Goal: Task Accomplishment & Management: Use online tool/utility

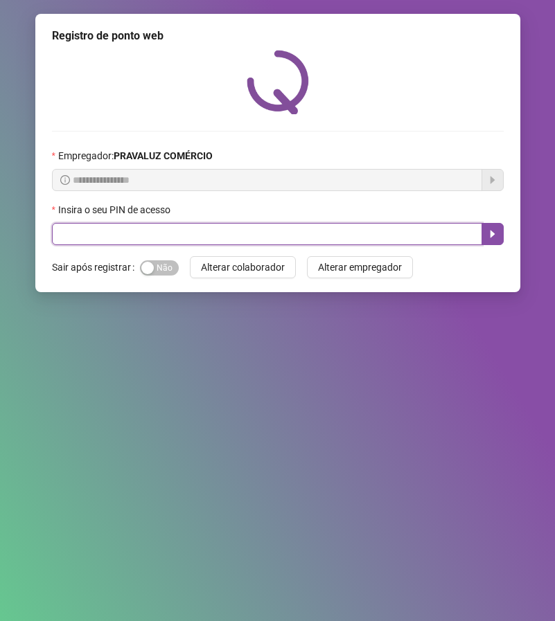
drag, startPoint x: 179, startPoint y: 229, endPoint x: 183, endPoint y: 235, distance: 7.5
click at [181, 231] on input "text" at bounding box center [267, 234] width 430 height 22
type input "*****"
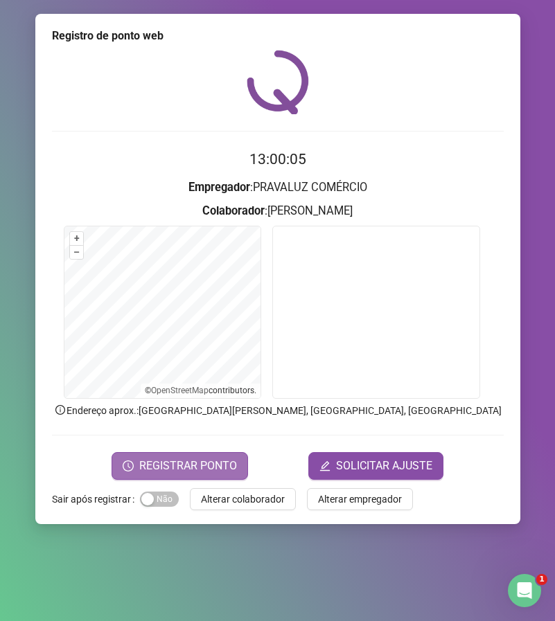
click at [202, 467] on span "REGISTRAR PONTO" at bounding box center [188, 466] width 98 height 17
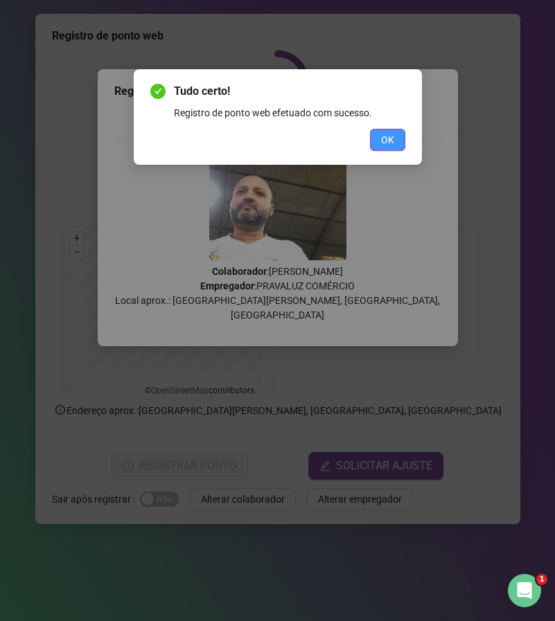
click at [383, 140] on span "OK" at bounding box center [387, 139] width 13 height 15
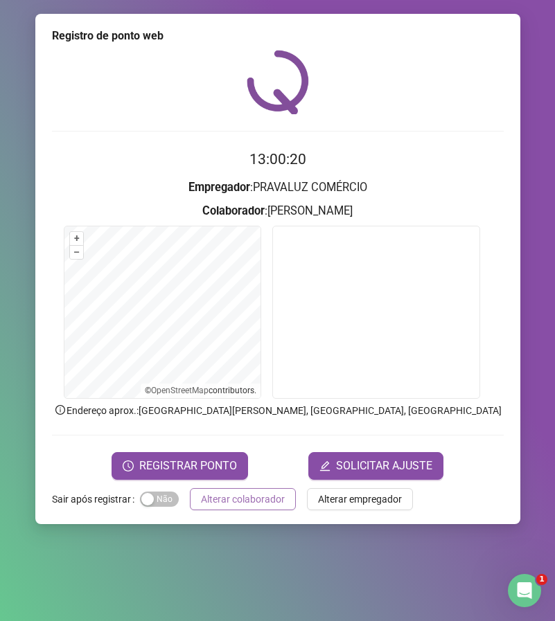
click at [272, 492] on span "Alterar colaborador" at bounding box center [243, 499] width 84 height 15
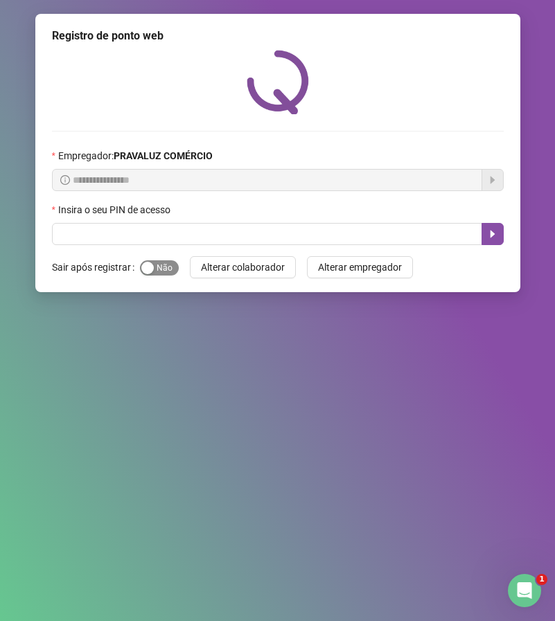
click at [156, 269] on span "Sim Não" at bounding box center [159, 267] width 39 height 15
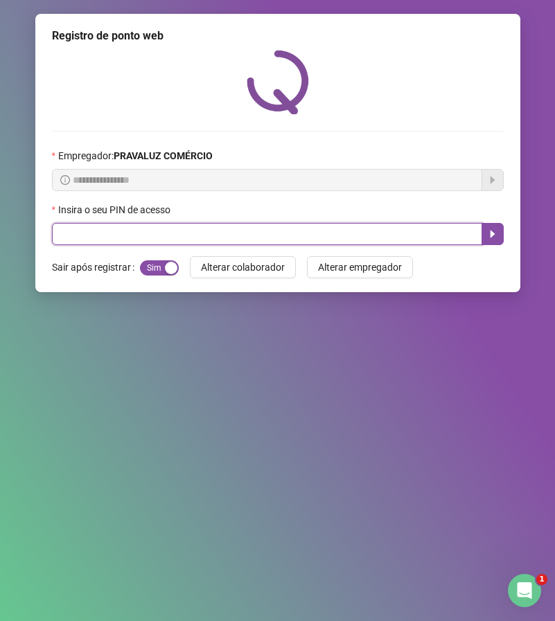
click at [145, 234] on input "text" at bounding box center [267, 234] width 430 height 22
type input "*****"
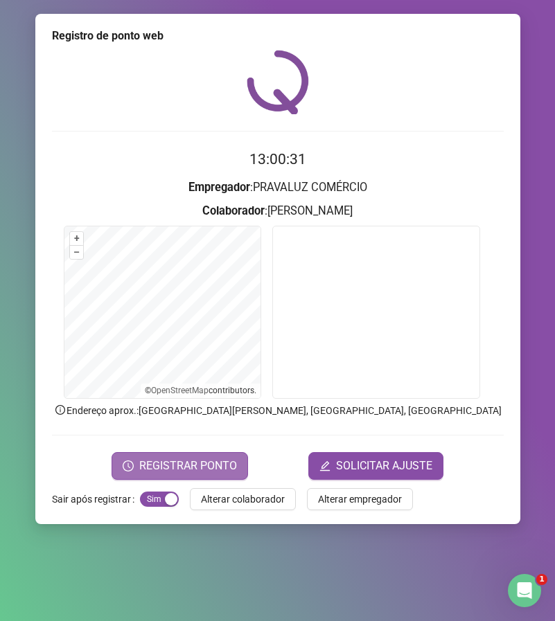
click at [144, 460] on span "REGISTRAR PONTO" at bounding box center [188, 466] width 98 height 17
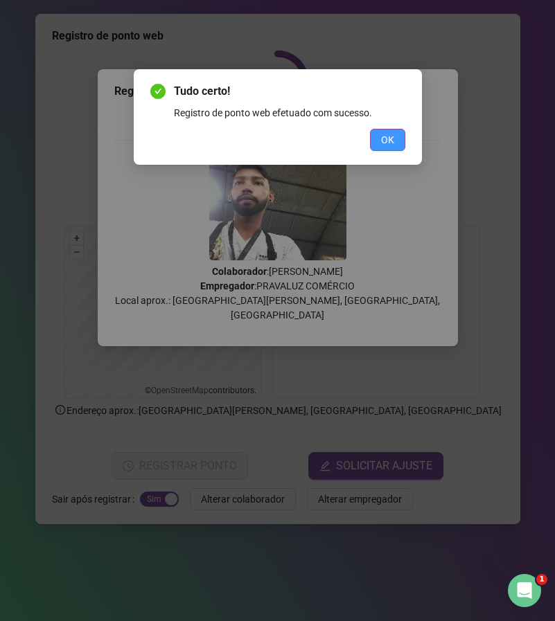
click at [403, 134] on button "OK" at bounding box center [387, 140] width 35 height 22
